Goal: Subscribe to service/newsletter

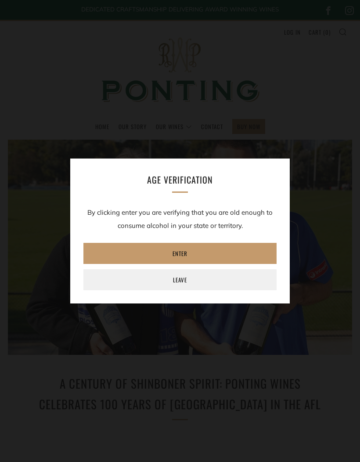
click at [227, 245] on link "Enter" at bounding box center [179, 253] width 193 height 21
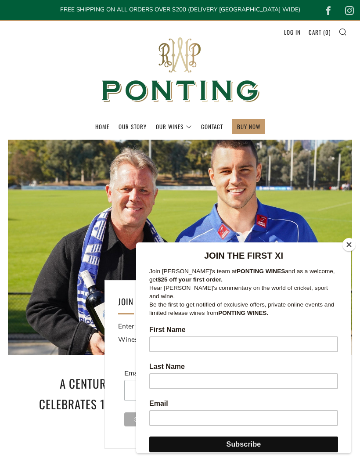
scroll to position [99, 0]
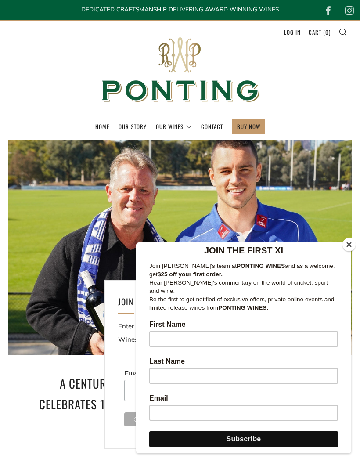
click at [219, 331] on input "First Name" at bounding box center [243, 339] width 189 height 16
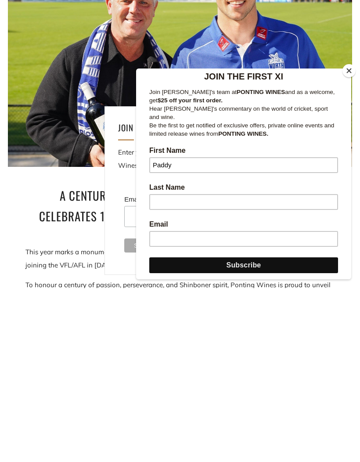
type input "Paddy"
click at [189, 194] on input "Last Name" at bounding box center [243, 202] width 189 height 16
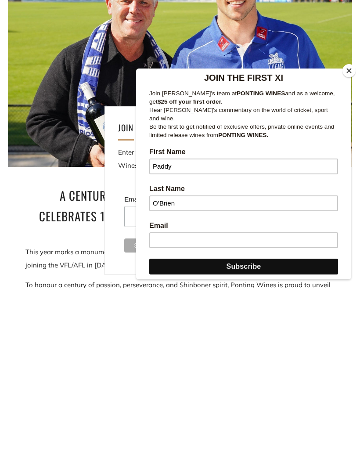
type input "O’Brien"
click at [174, 238] on input "Email" at bounding box center [243, 240] width 189 height 16
type input "[PERSON_NAME][EMAIL_ADDRESS][DOMAIN_NAME]"
click at [264, 259] on input "Subscribe" at bounding box center [243, 266] width 189 height 16
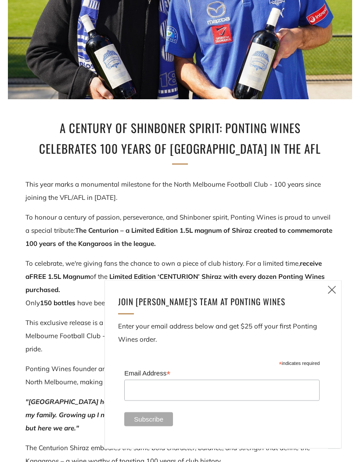
scroll to position [255, 0]
click at [204, 401] on input "Email Address *" at bounding box center [221, 390] width 195 height 21
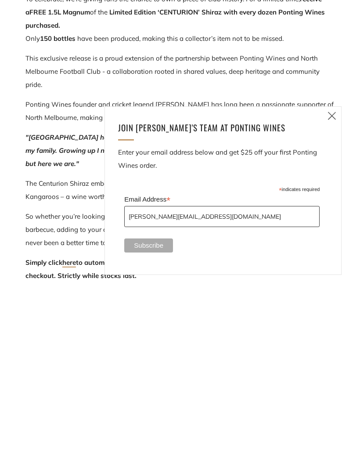
type input "[PERSON_NAME][EMAIL_ADDRESS][DOMAIN_NAME]"
click at [159, 412] on input "Subscribe" at bounding box center [148, 419] width 49 height 14
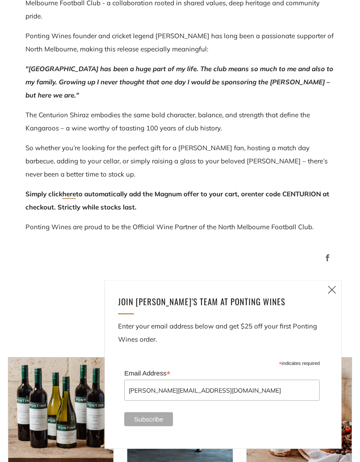
scroll to position [588, 0]
click at [154, 423] on input "Subscribe" at bounding box center [148, 419] width 49 height 14
